Goal: Information Seeking & Learning: Stay updated

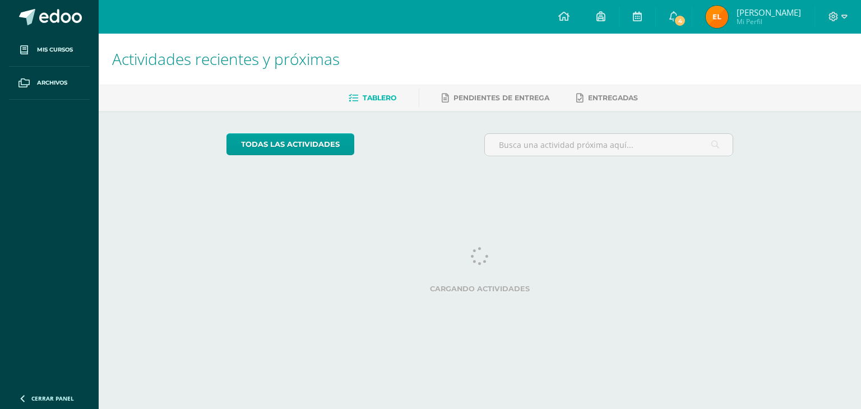
click at [696, 22] on link "Emmeric Alessandro Mi Perfil" at bounding box center [754, 17] width 122 height 34
click at [693, 20] on link "Emmeric Alessandro Mi Perfil" at bounding box center [754, 17] width 122 height 34
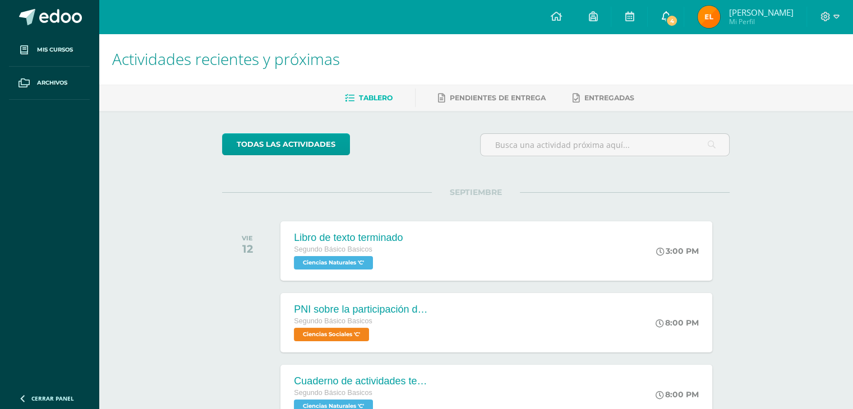
click at [675, 19] on link "4" at bounding box center [666, 17] width 36 height 34
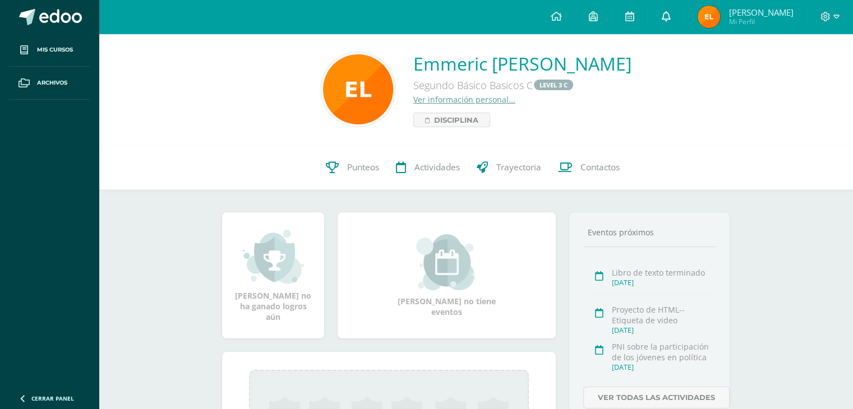
click at [664, 16] on icon at bounding box center [665, 16] width 9 height 10
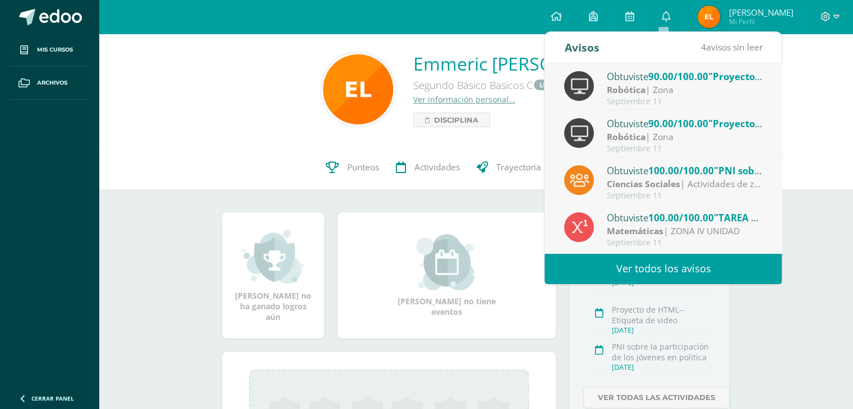
click at [635, 265] on link "Ver todos los avisos" at bounding box center [663, 268] width 237 height 31
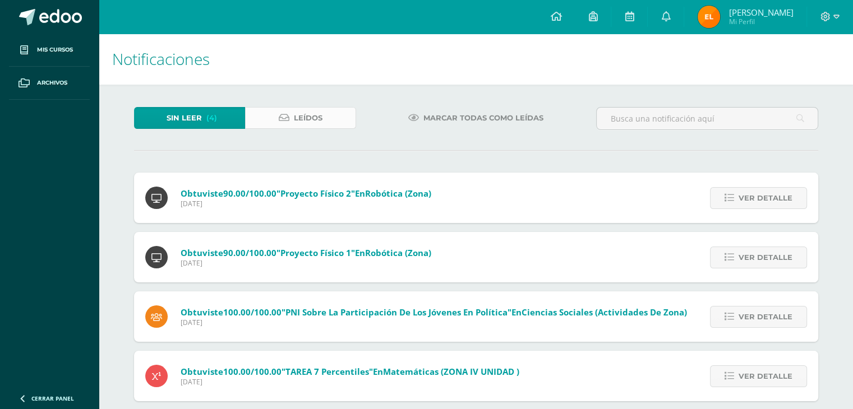
click at [295, 120] on span "Leídos" at bounding box center [308, 118] width 29 height 21
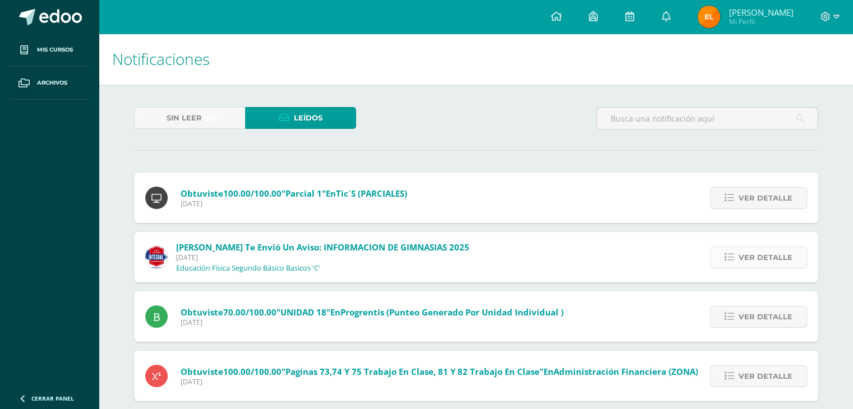
click at [759, 260] on span "Ver detalle" at bounding box center [766, 257] width 54 height 21
